Goal: Obtain resource: Obtain resource

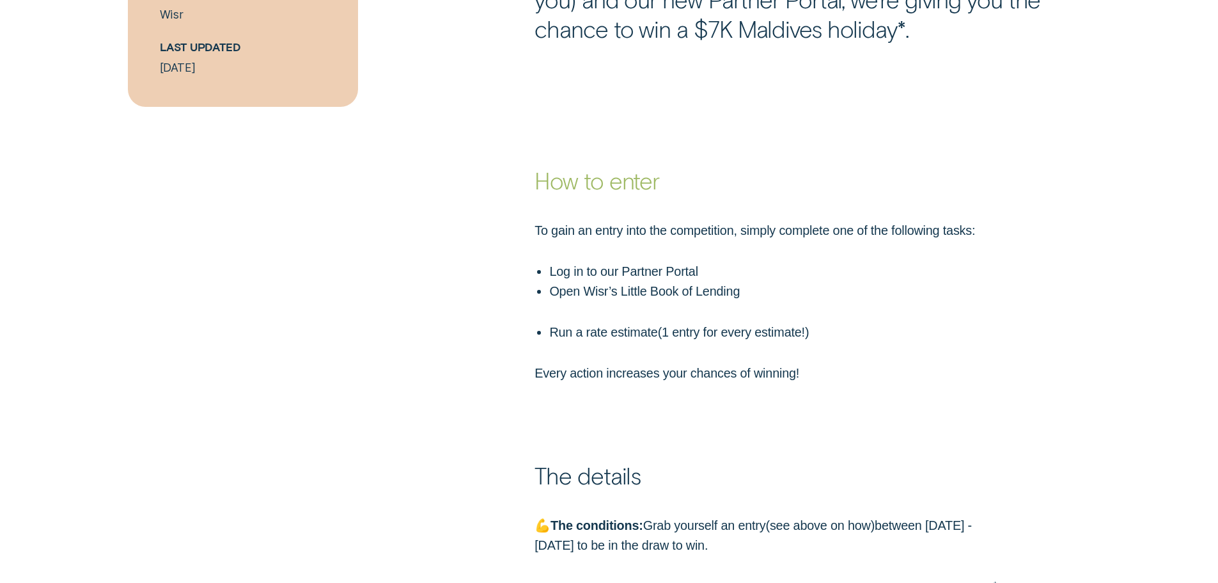
scroll to position [1023, 0]
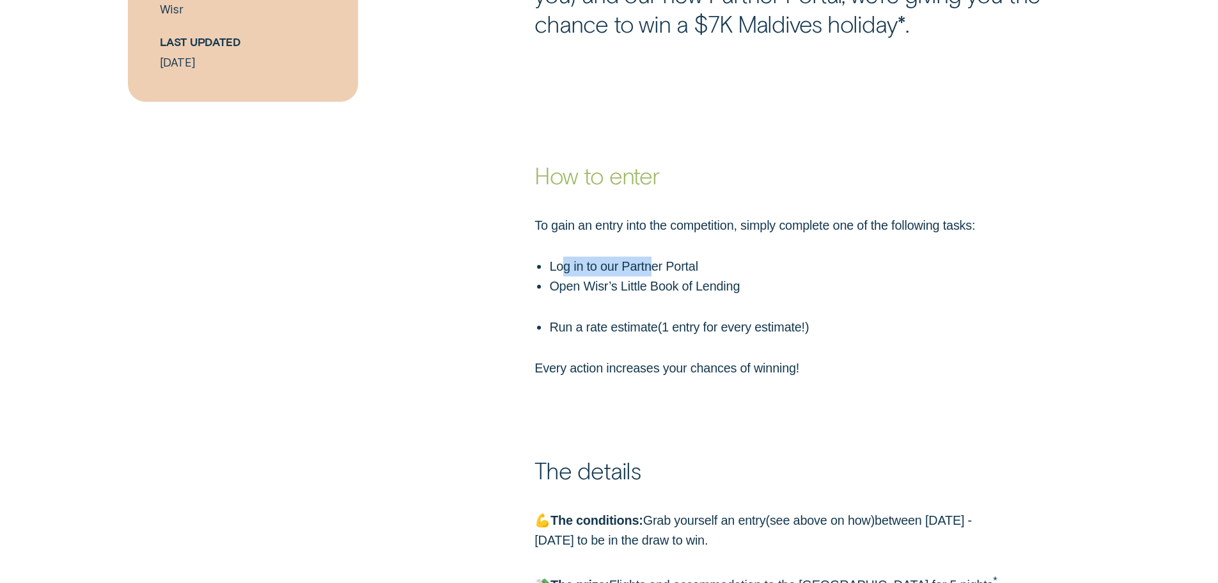
drag, startPoint x: 571, startPoint y: 275, endPoint x: 655, endPoint y: 274, distance: 83.8
click at [655, 274] on p "Log in to our Partner Portal" at bounding box center [778, 266] width 459 height 20
drag, startPoint x: 558, startPoint y: 293, endPoint x: 702, endPoint y: 298, distance: 144.0
click at [702, 296] on p "Open Wisr’s Little Book of Lending" at bounding box center [778, 286] width 459 height 20
click at [697, 302] on ul "Open Wisr’s Little Book of Lending Run a rate estimate ( 1 entry for every esti…" at bounding box center [770, 306] width 477 height 61
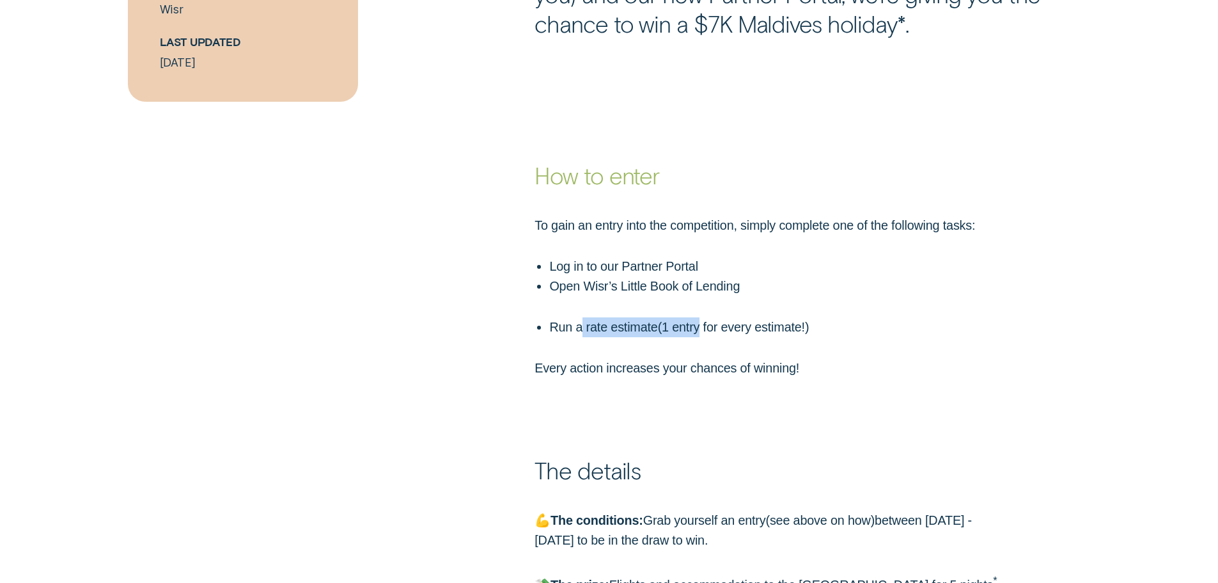
drag, startPoint x: 581, startPoint y: 334, endPoint x: 703, endPoint y: 325, distance: 123.1
click at [703, 325] on p "Run a rate estimate ( 1 entry for every estimate! )" at bounding box center [778, 327] width 459 height 20
click at [717, 331] on p "Run a rate estimate ( 1 entry for every estimate! )" at bounding box center [778, 327] width 459 height 20
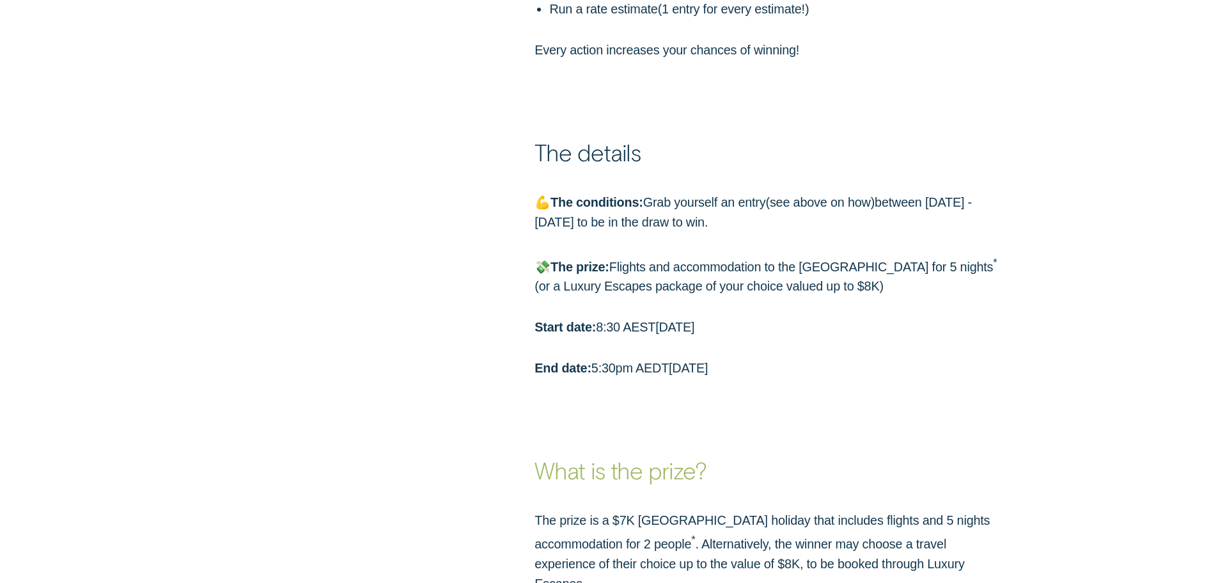
scroll to position [1343, 0]
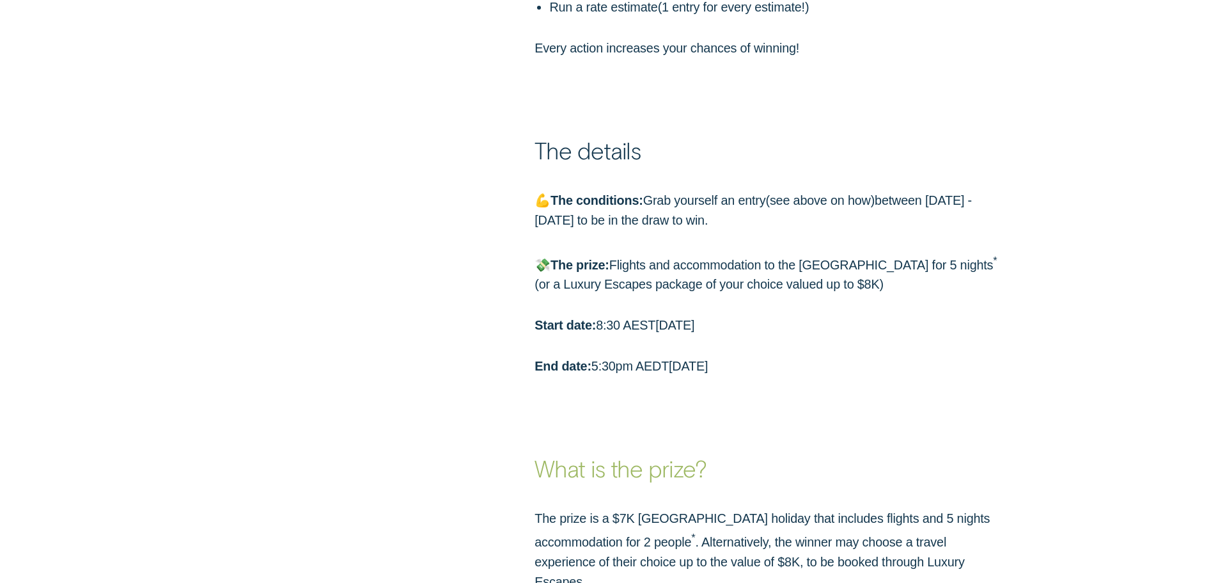
drag, startPoint x: 956, startPoint y: 208, endPoint x: 968, endPoint y: 218, distance: 15.4
click at [968, 218] on p "💪 The conditions: Grab yourself an entry ( see above on how ) between [DATE] - …" at bounding box center [772, 211] width 474 height 40
click at [893, 220] on p "💪 The conditions: Grab yourself an entry ( see above on how ) between [DATE] - …" at bounding box center [772, 211] width 474 height 40
drag, startPoint x: 577, startPoint y: 224, endPoint x: 717, endPoint y: 228, distance: 140.1
click at [717, 228] on p "💪 The conditions: Grab yourself an entry ( see above on how ) between [DATE] - …" at bounding box center [772, 211] width 474 height 40
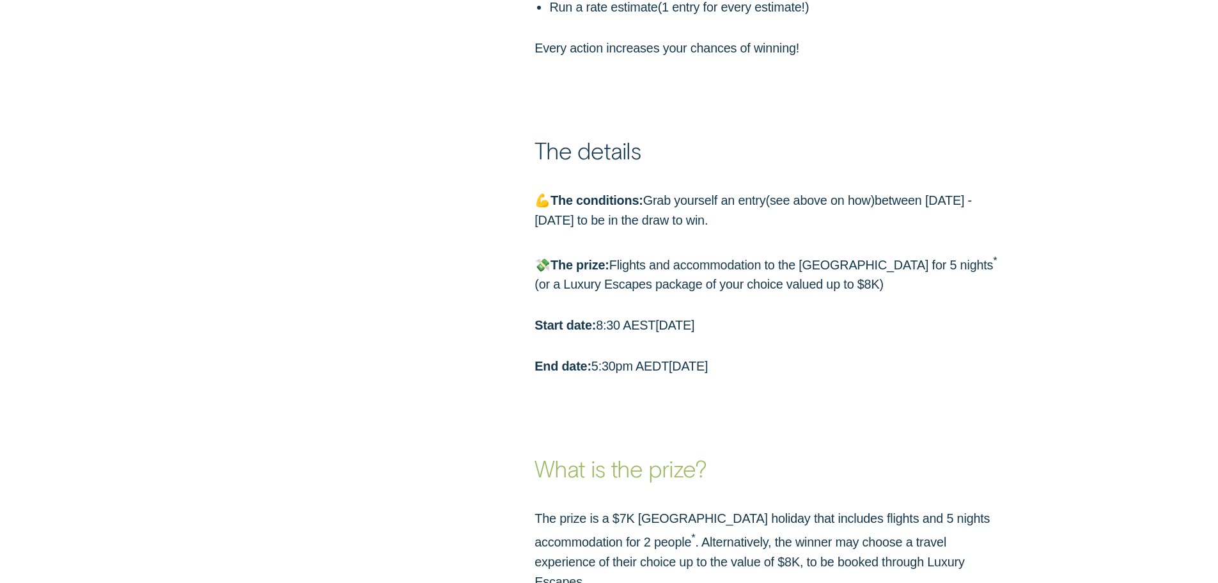
click at [796, 230] on p "💪 The conditions: Grab yourself an entry ( see above on how ) between [DATE] - …" at bounding box center [772, 211] width 474 height 40
drag, startPoint x: 641, startPoint y: 261, endPoint x: 833, endPoint y: 314, distance: 199.0
click at [833, 314] on div "💪 The conditions: Grab yourself an entry ( see above on how ) between [DATE] - …" at bounding box center [772, 283] width 489 height 185
click at [925, 311] on div "💪 The conditions: Grab yourself an entry ( see above on how ) between [DATE] - …" at bounding box center [772, 283] width 489 height 185
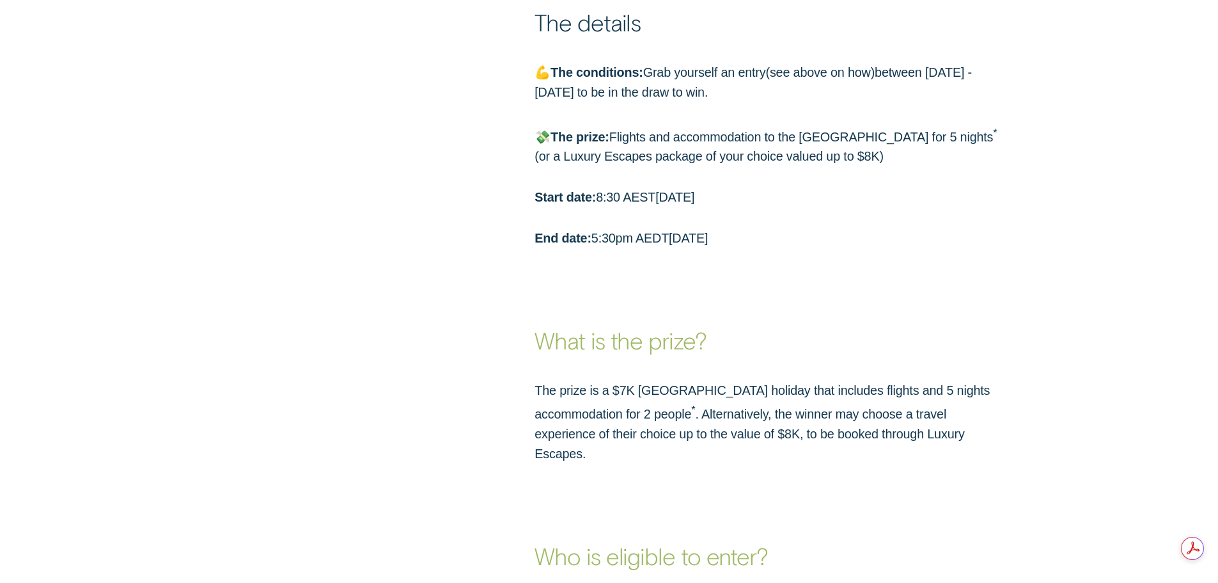
scroll to position [0, 0]
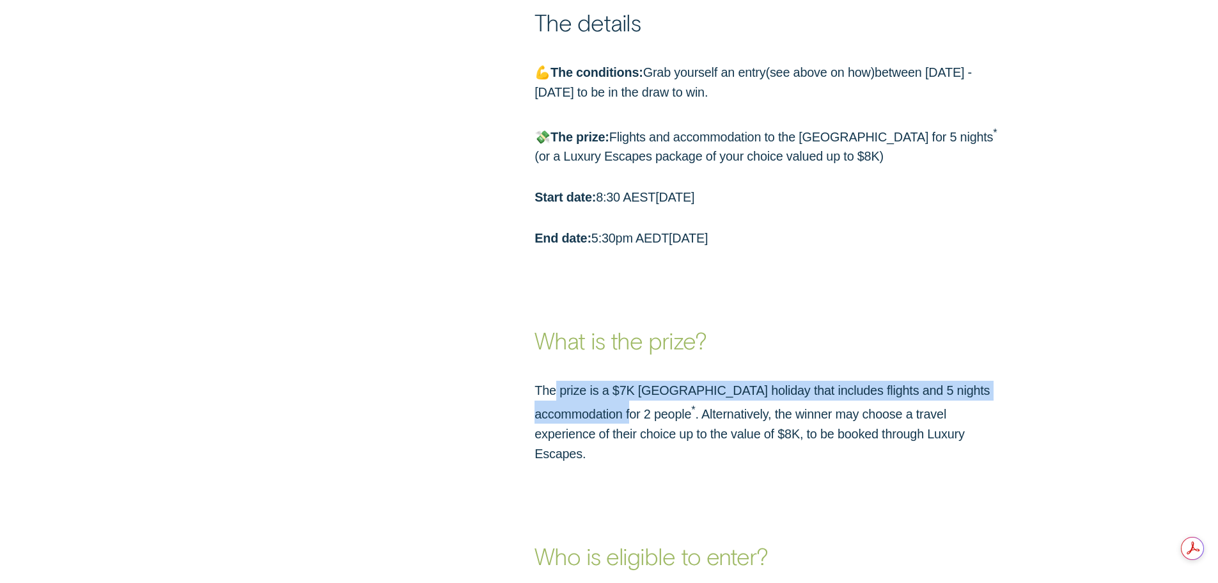
drag, startPoint x: 588, startPoint y: 418, endPoint x: 557, endPoint y: 406, distance: 33.4
click at [557, 406] on p "The prize is a $7K [GEOGRAPHIC_DATA] holiday that includes flights and 5 nights…" at bounding box center [772, 421] width 474 height 82
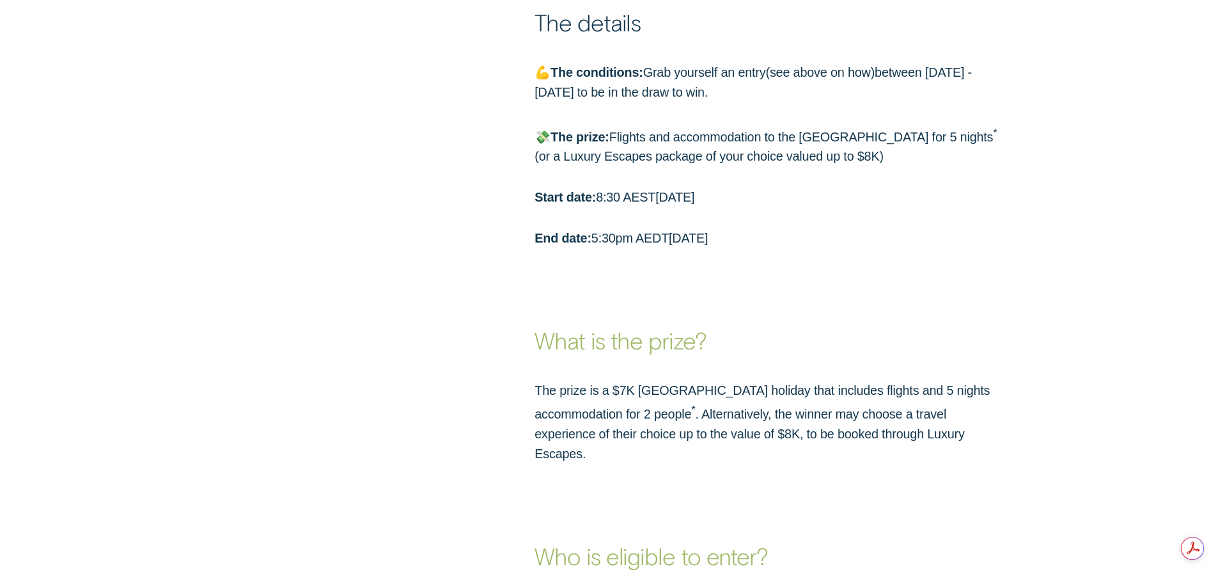
click at [887, 422] on p "The prize is a $7K [GEOGRAPHIC_DATA] holiday that includes flights and 5 nights…" at bounding box center [772, 421] width 474 height 82
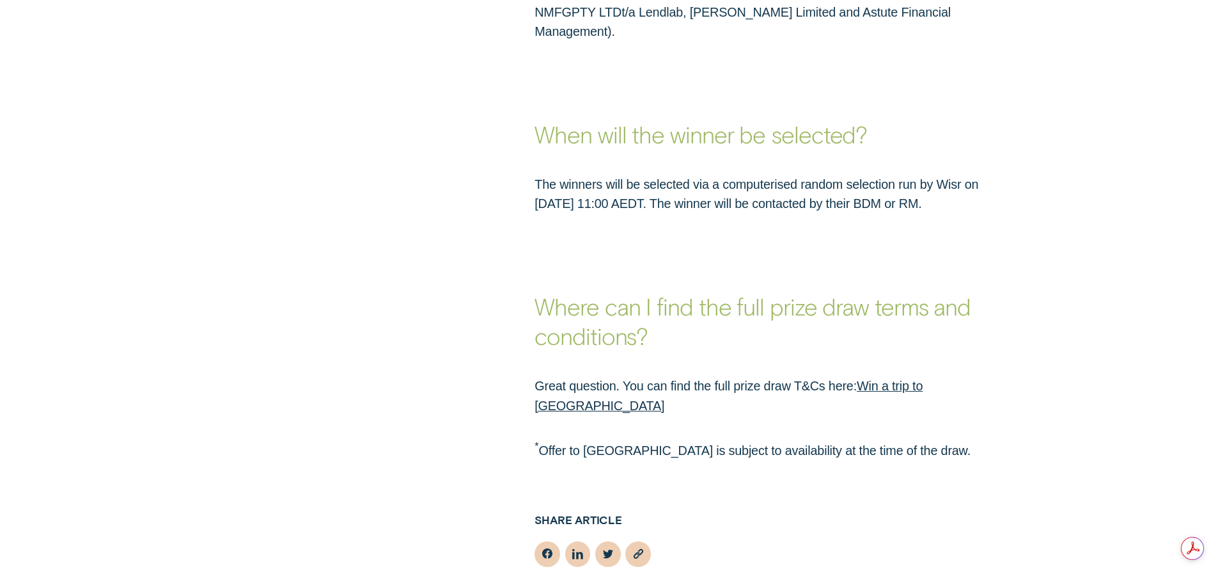
scroll to position [2174, 0]
